Goal: Task Accomplishment & Management: Use online tool/utility

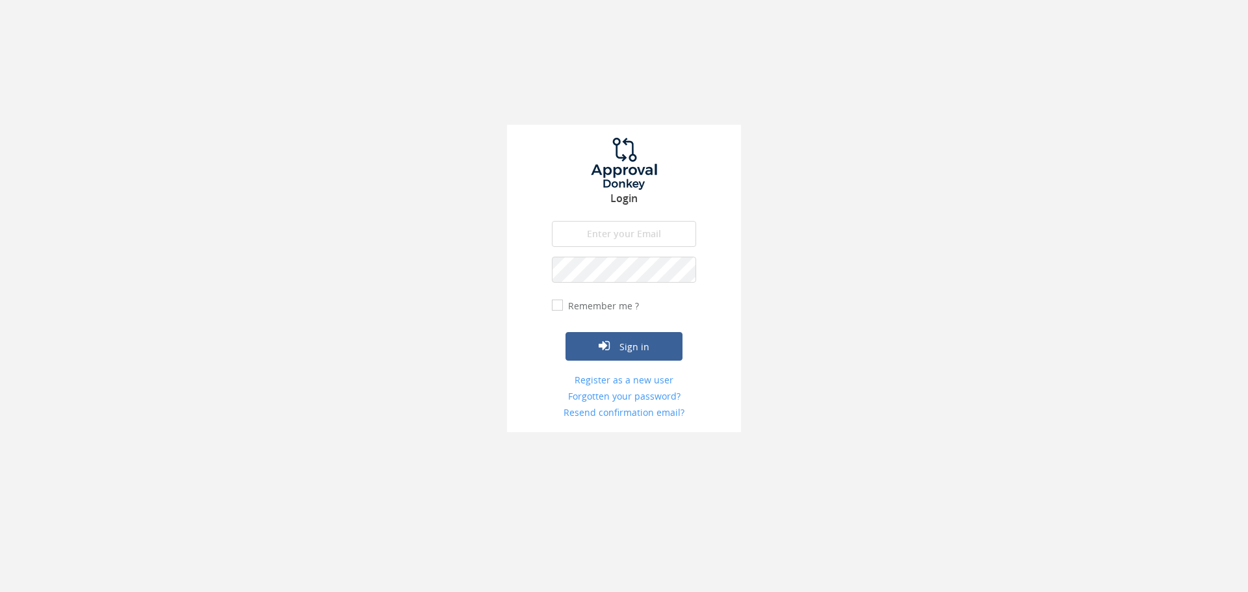
type input "[EMAIL_ADDRESS][DOMAIN_NAME]"
click at [566, 332] on button "Sign in" at bounding box center [624, 346] width 117 height 29
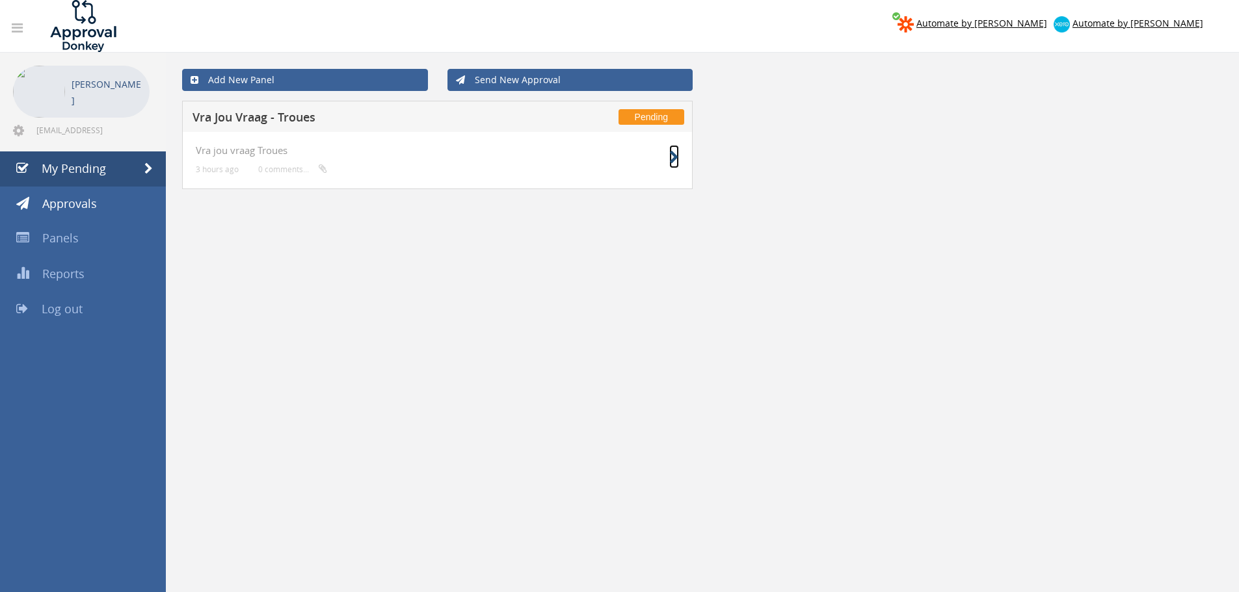
click at [675, 159] on icon at bounding box center [674, 158] width 10 height 14
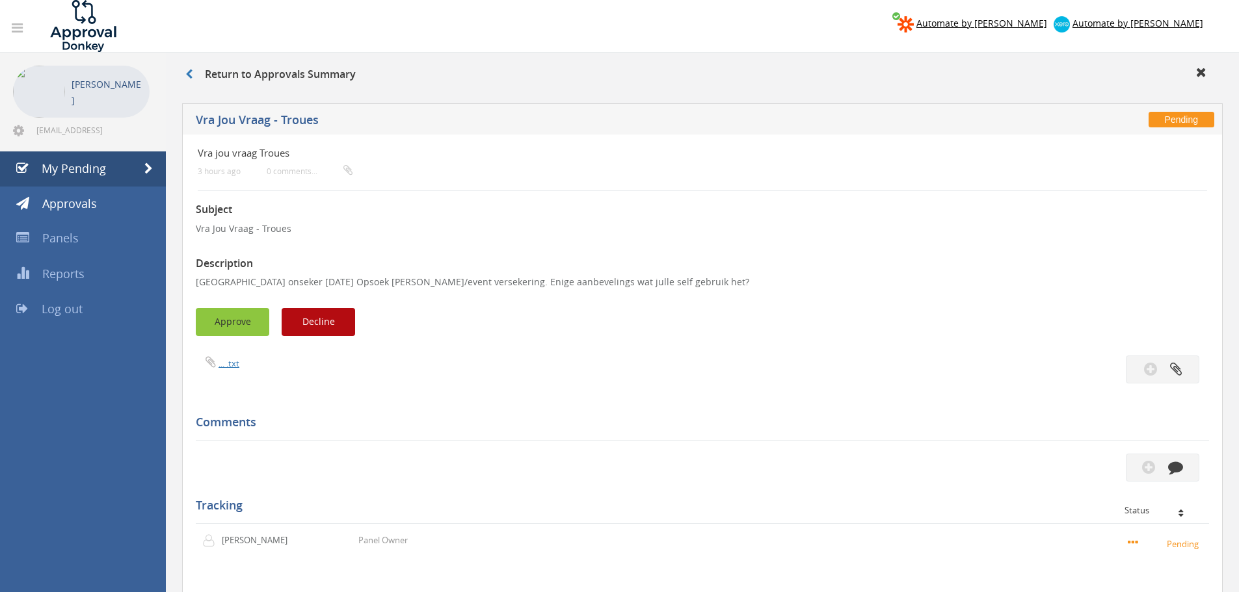
click at [247, 328] on button "Approve" at bounding box center [232, 322] width 73 height 28
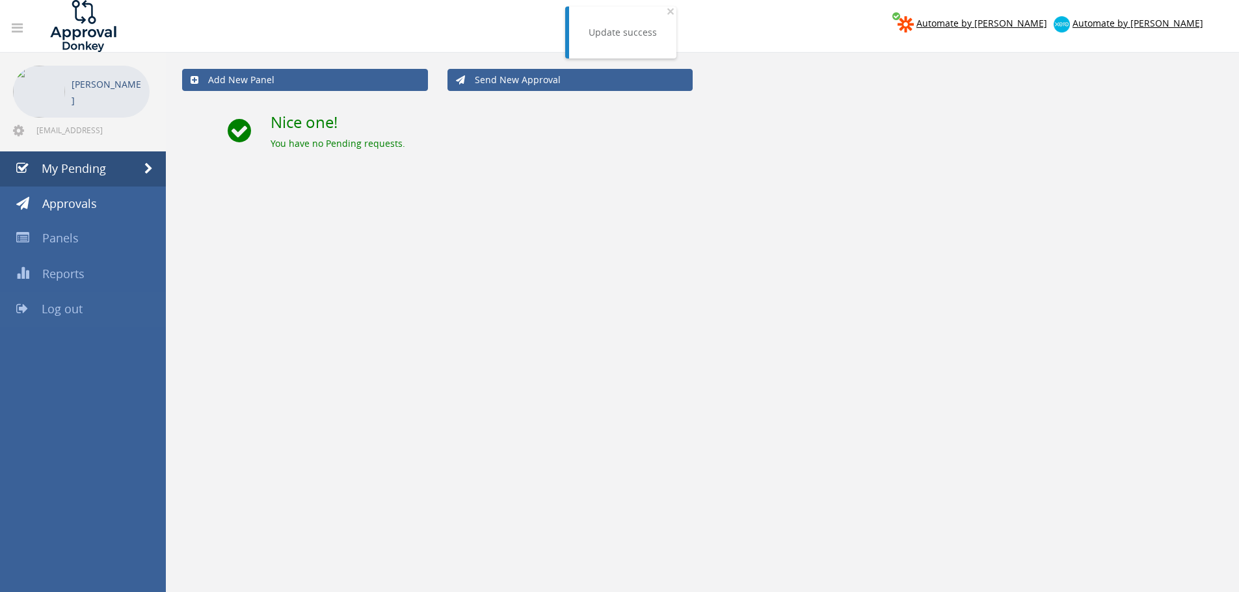
click at [77, 304] on span "Log out" at bounding box center [62, 309] width 41 height 16
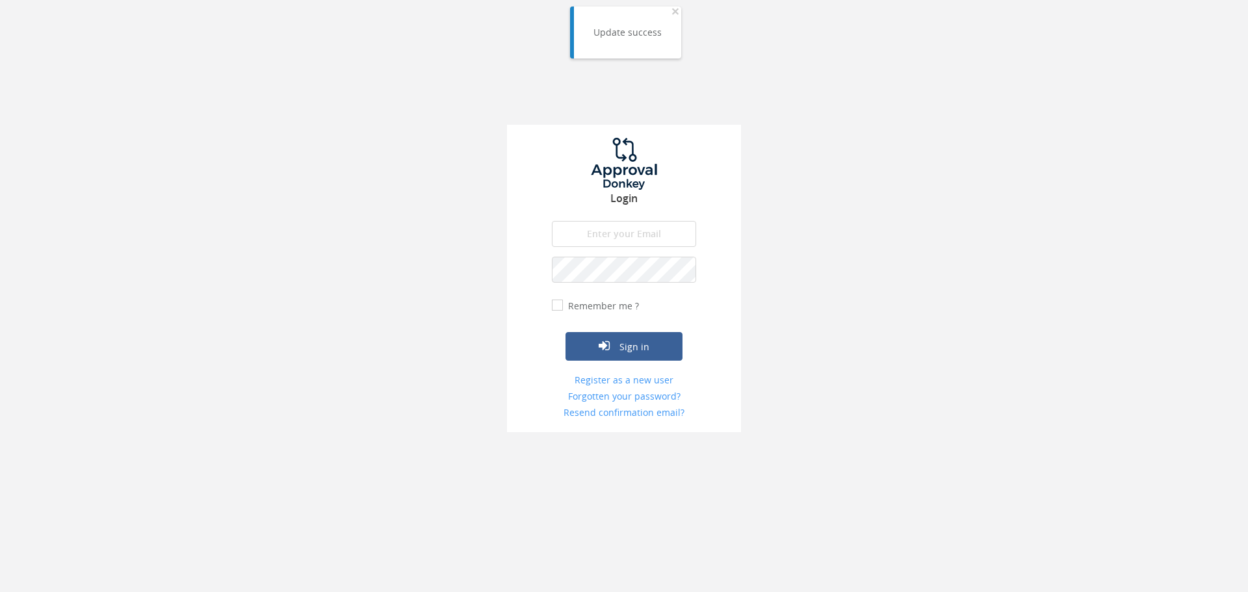
click at [620, 235] on input "email" at bounding box center [624, 234] width 144 height 26
type input "[EMAIL_ADDRESS][DOMAIN_NAME]"
click at [566, 332] on button "Sign in" at bounding box center [624, 346] width 117 height 29
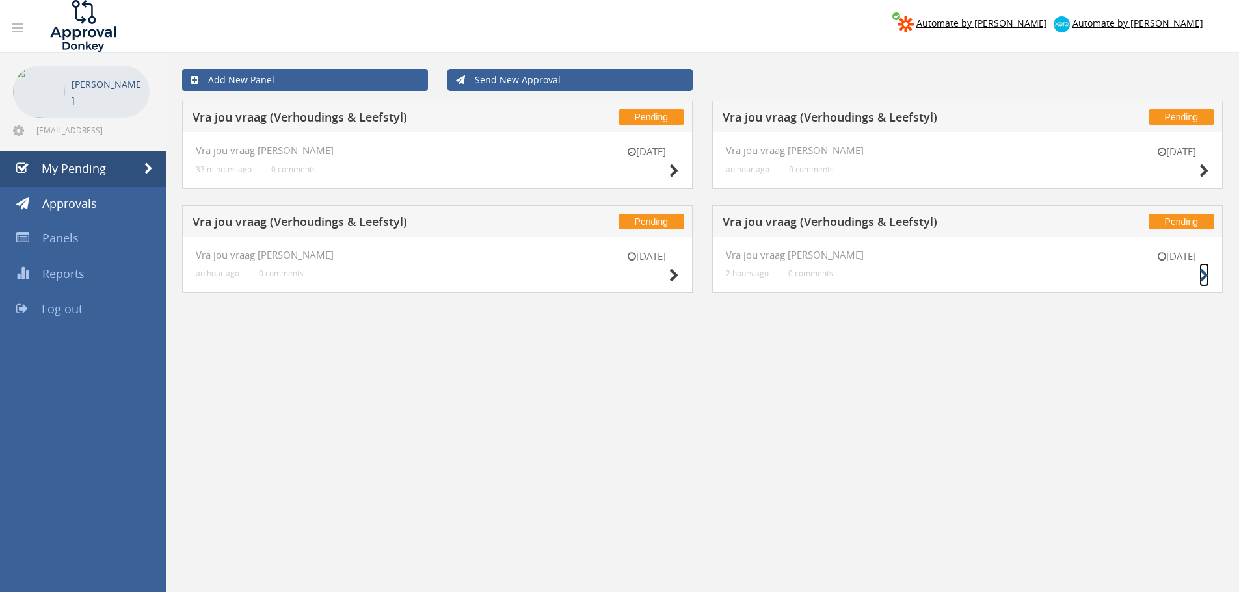
click at [1208, 272] on icon at bounding box center [1204, 276] width 10 height 14
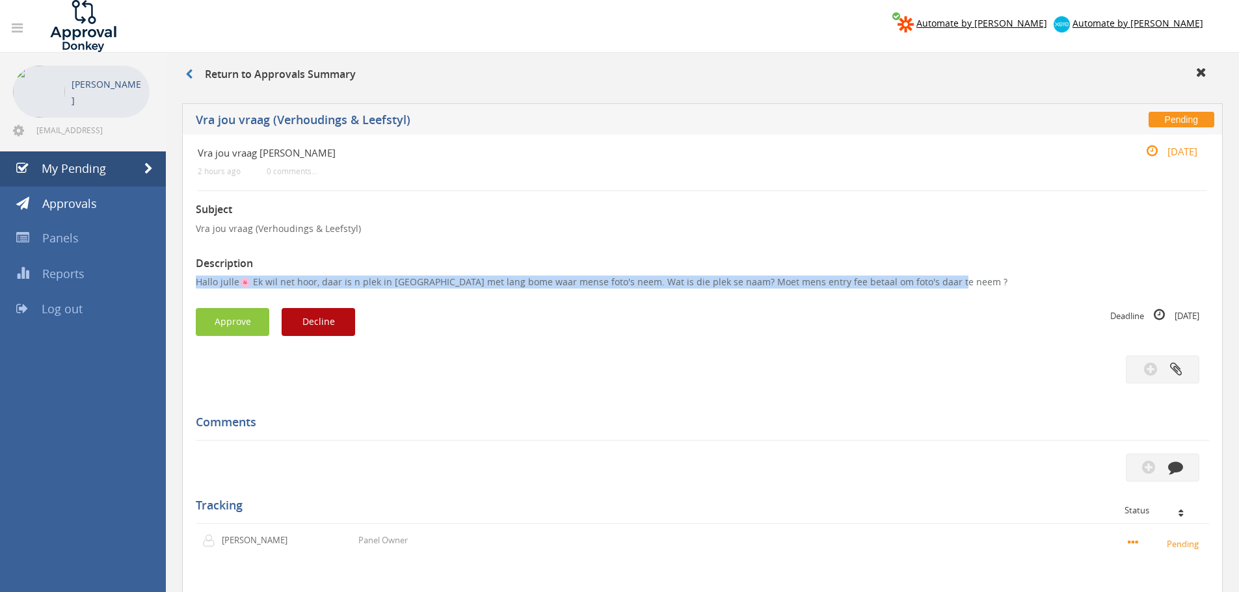
drag, startPoint x: 946, startPoint y: 281, endPoint x: 167, endPoint y: 285, distance: 778.9
click at [167, 285] on div "Return to Approvals Summary Pending Vra jou vraag ([PERSON_NAME] & Leefstyl) Vr…" at bounding box center [702, 398] width 1073 height 691
copy p "Hallo julle🌸 Ek wil net hoor, daar is n plek in [GEOGRAPHIC_DATA] met lang bome…"
click at [321, 315] on button "Decline" at bounding box center [318, 322] width 73 height 28
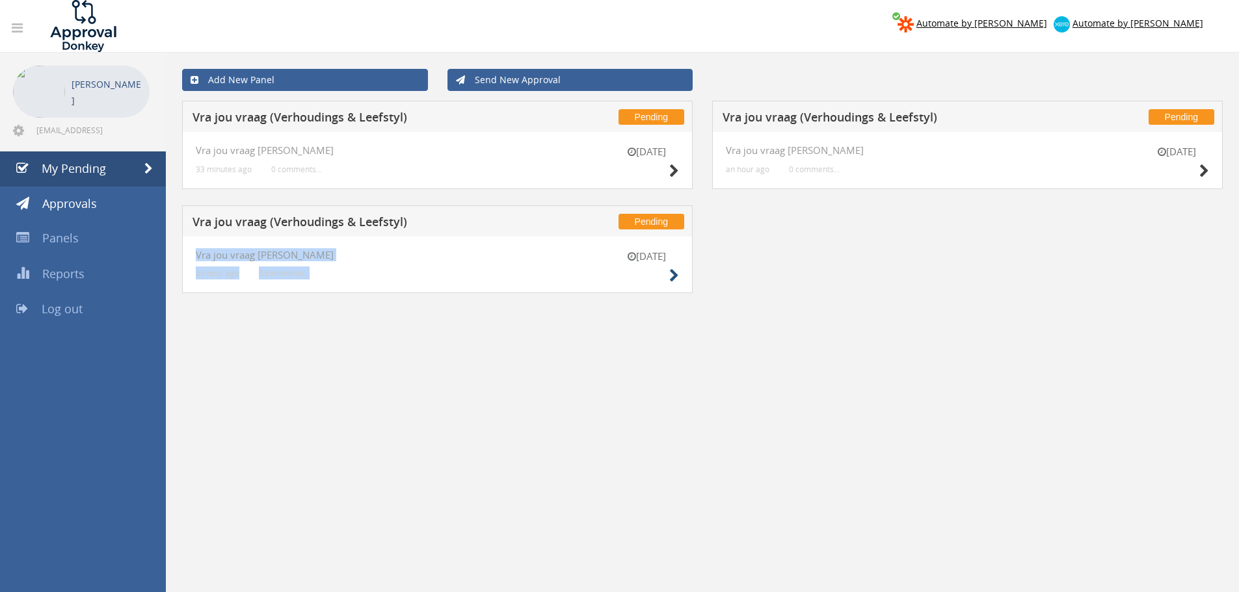
click at [677, 272] on div "[DATE] Vra jou vraag [PERSON_NAME] an hour ago 0 comments..." at bounding box center [437, 265] width 510 height 57
click at [674, 272] on icon at bounding box center [674, 276] width 10 height 14
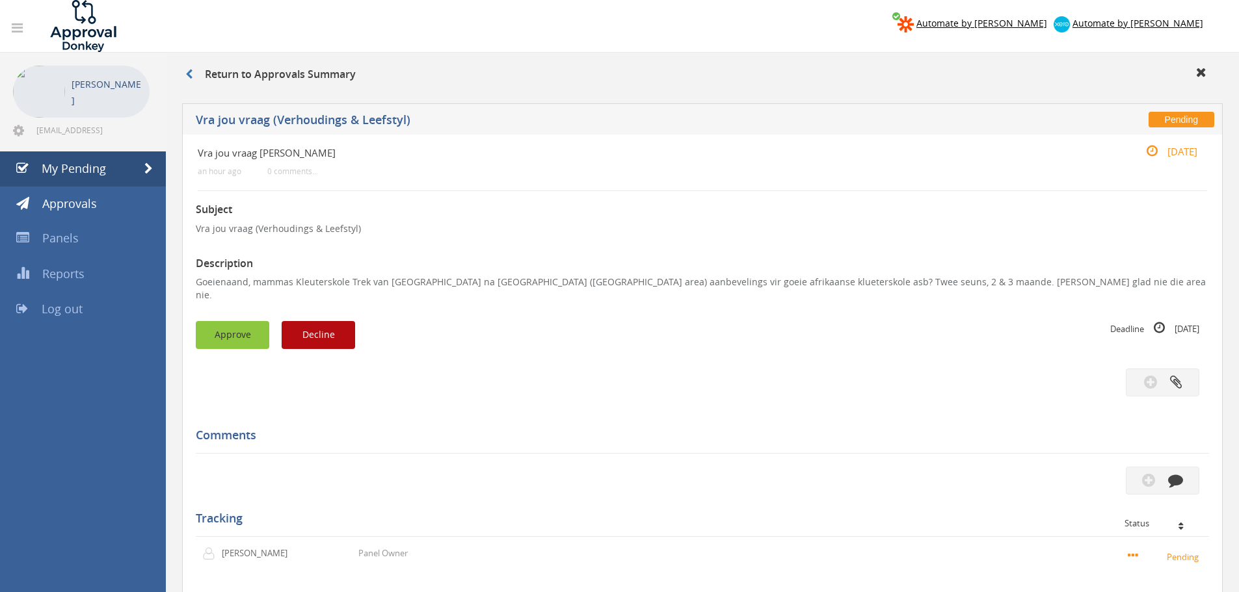
click at [237, 322] on button "Approve" at bounding box center [232, 335] width 73 height 28
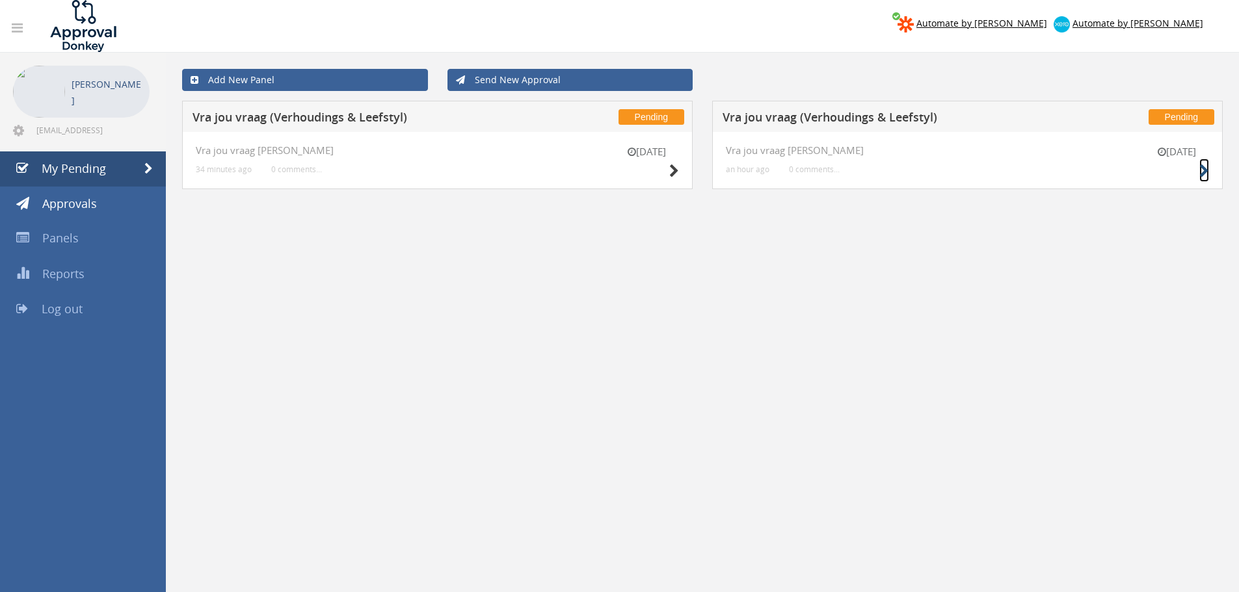
click at [1203, 166] on icon at bounding box center [1204, 171] width 10 height 14
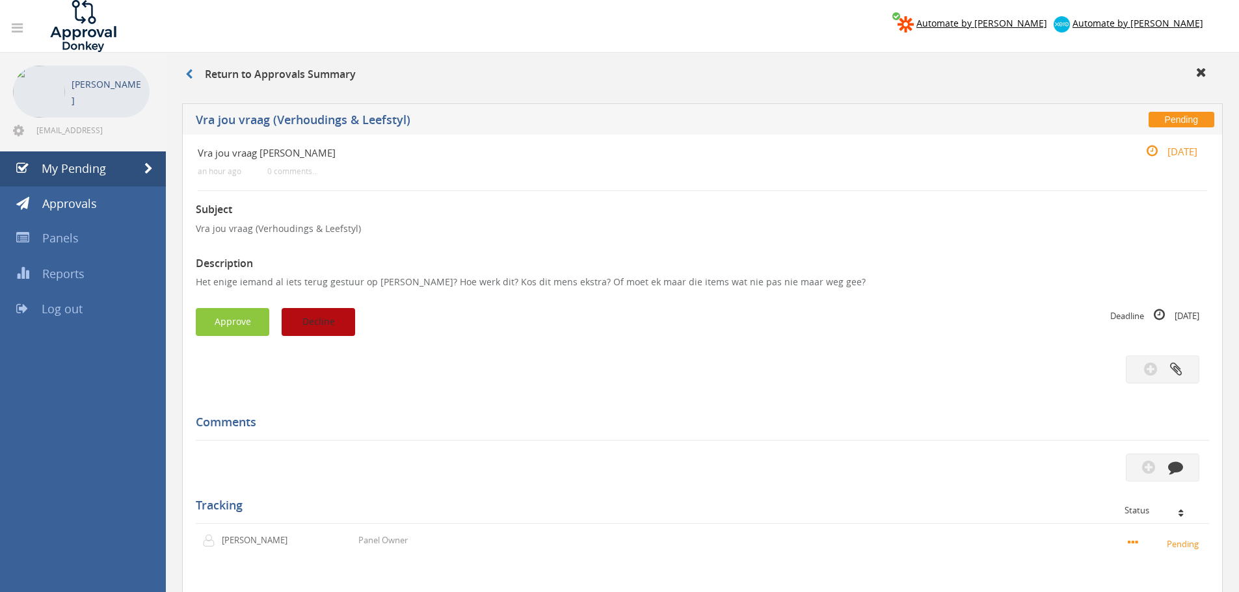
click at [338, 322] on button "Decline" at bounding box center [318, 322] width 73 height 28
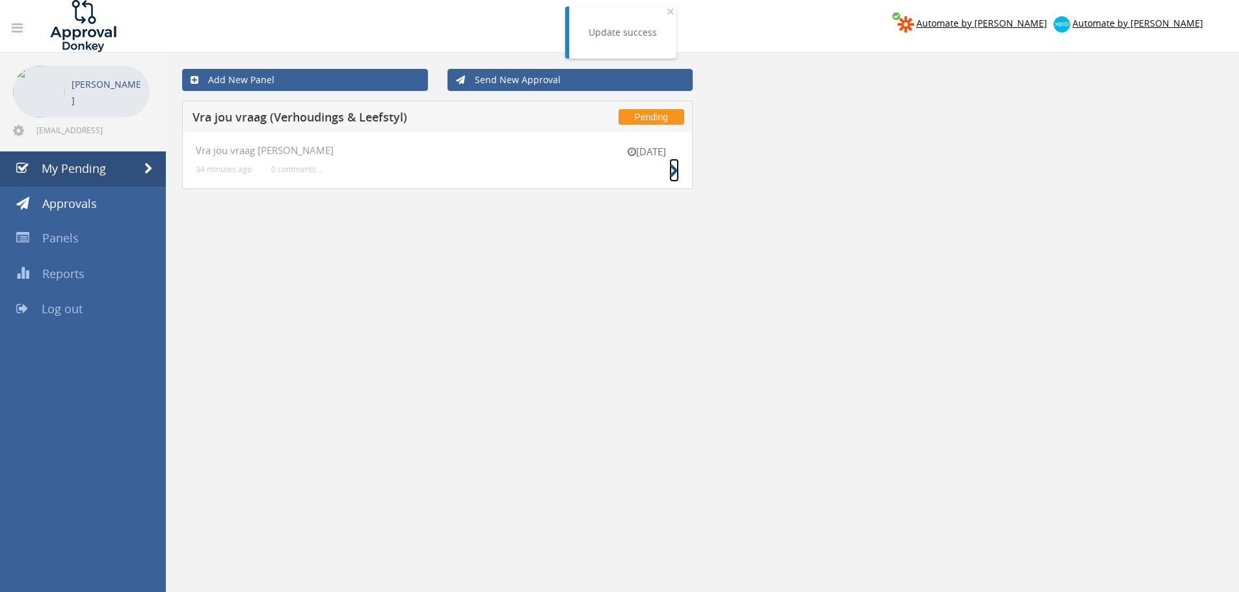
click at [672, 167] on icon at bounding box center [674, 171] width 10 height 14
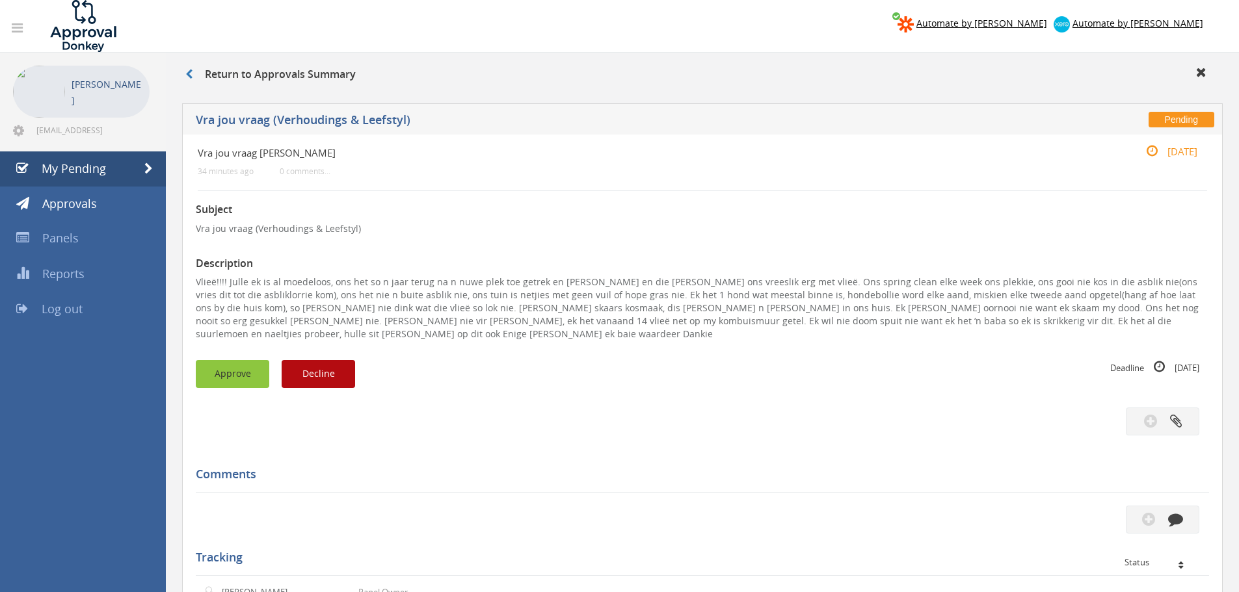
click at [246, 363] on button "Approve" at bounding box center [232, 374] width 73 height 28
